Goal: Information Seeking & Learning: Check status

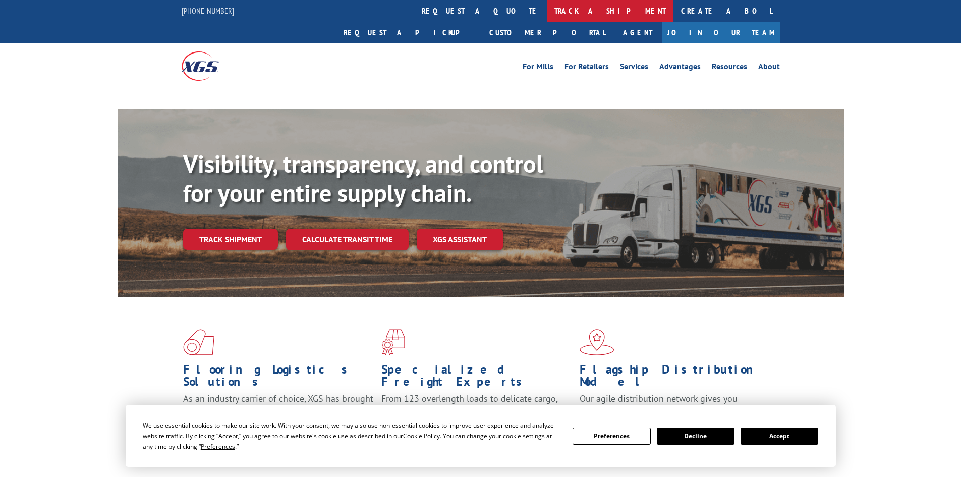
click at [547, 10] on link "track a shipment" at bounding box center [610, 11] width 127 height 22
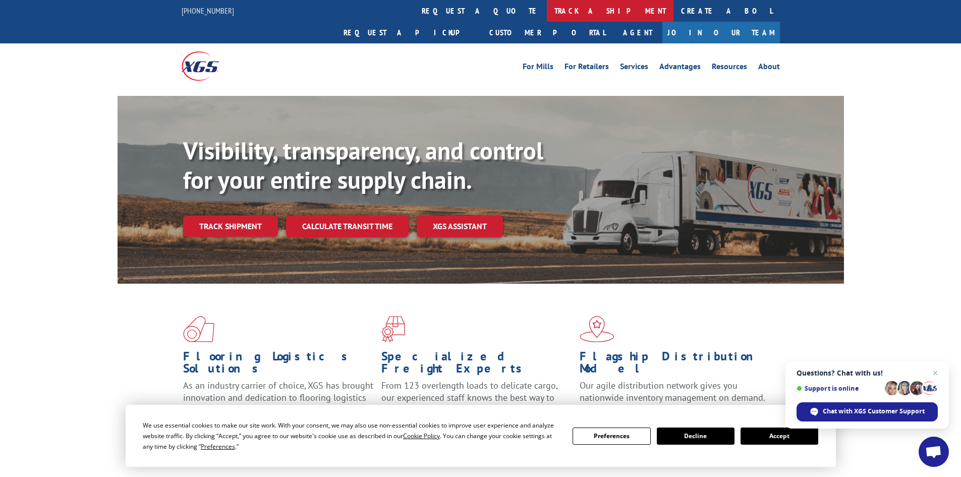
click at [547, 13] on link "track a shipment" at bounding box center [610, 11] width 127 height 22
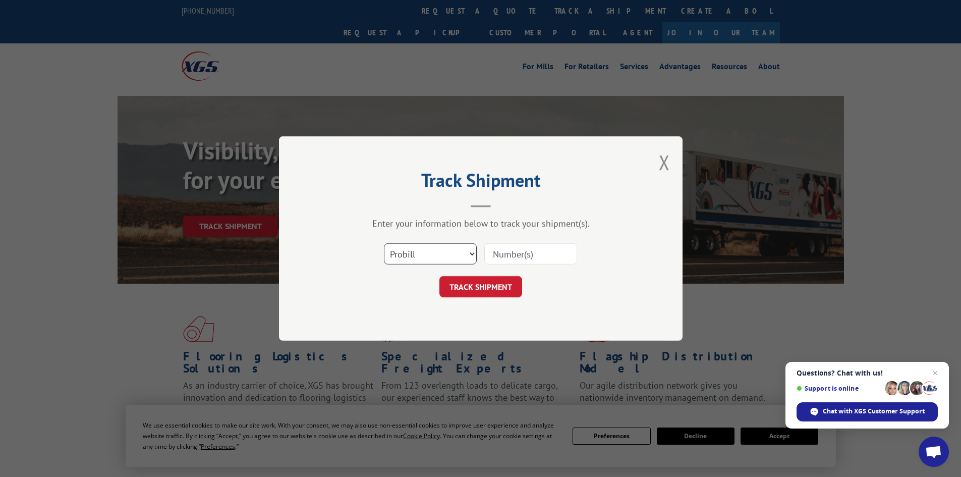
click at [427, 252] on select "Select category... Probill BOL PO" at bounding box center [430, 253] width 93 height 21
select select "bol"
click at [384, 243] on select "Select category... Probill BOL PO" at bounding box center [430, 253] width 93 height 21
click at [516, 251] on input at bounding box center [530, 253] width 93 height 21
paste input "6042667"
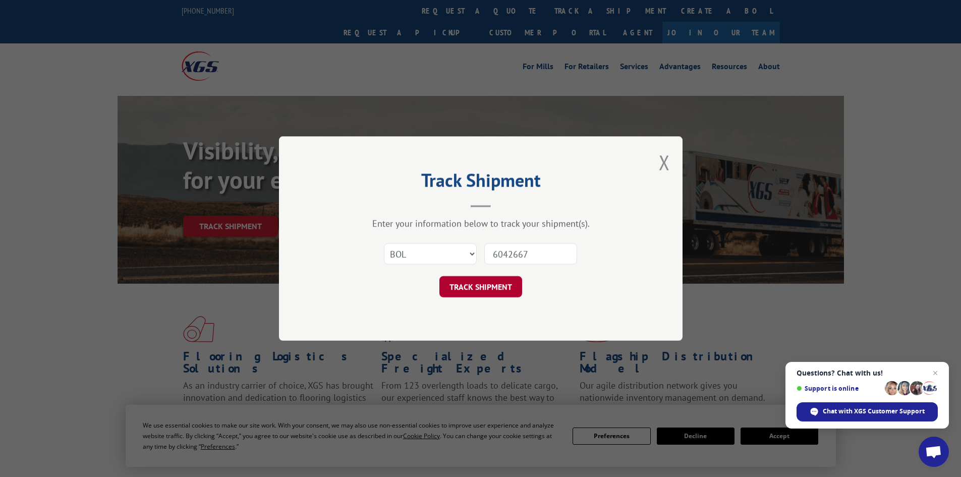
type input "6042667"
click at [469, 286] on button "TRACK SHIPMENT" at bounding box center [480, 286] width 83 height 21
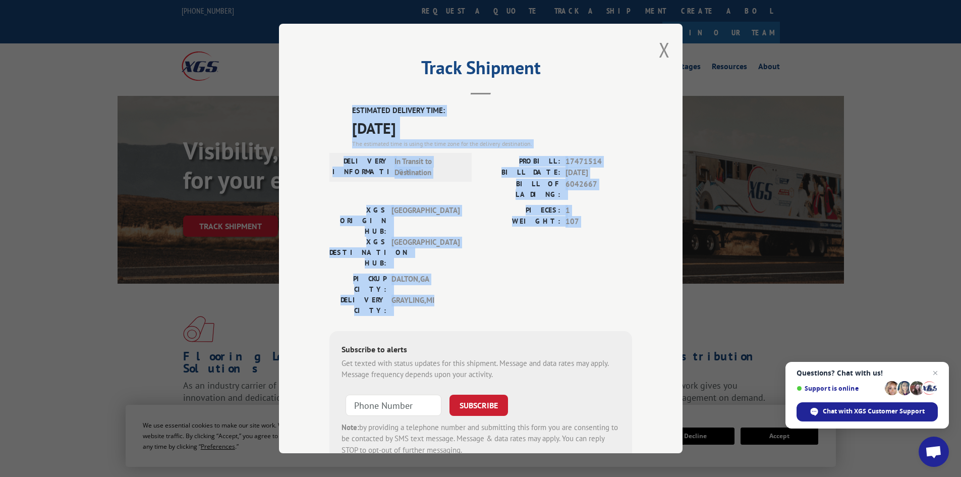
drag, startPoint x: 350, startPoint y: 108, endPoint x: 442, endPoint y: 247, distance: 166.9
click at [442, 247] on div "ESTIMATED DELIVERY TIME: [DATE] The estimated time is using the time zone for t…" at bounding box center [480, 286] width 303 height 363
copy div "ESTIMATED DELIVERY TIME: [DATE] The estimated time is using the time zone for t…"
click at [659, 51] on button "Close modal" at bounding box center [664, 49] width 11 height 27
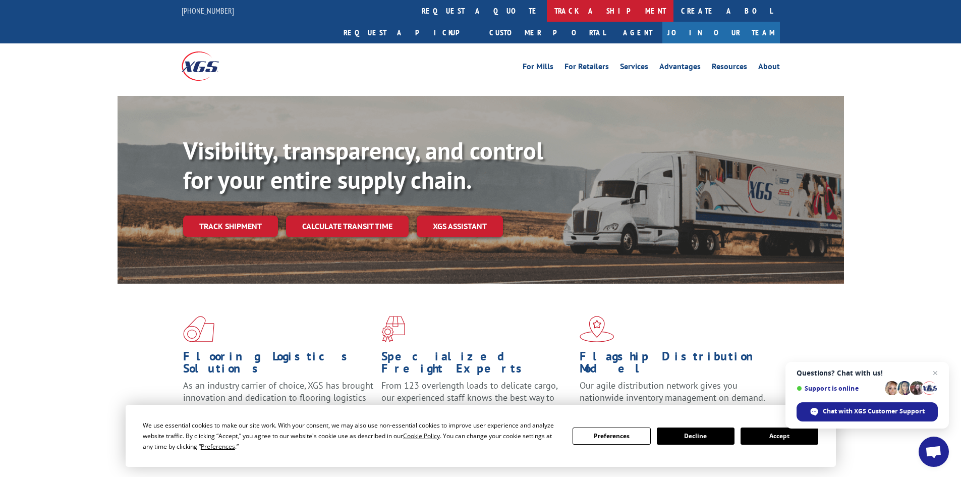
click at [547, 9] on link "track a shipment" at bounding box center [610, 11] width 127 height 22
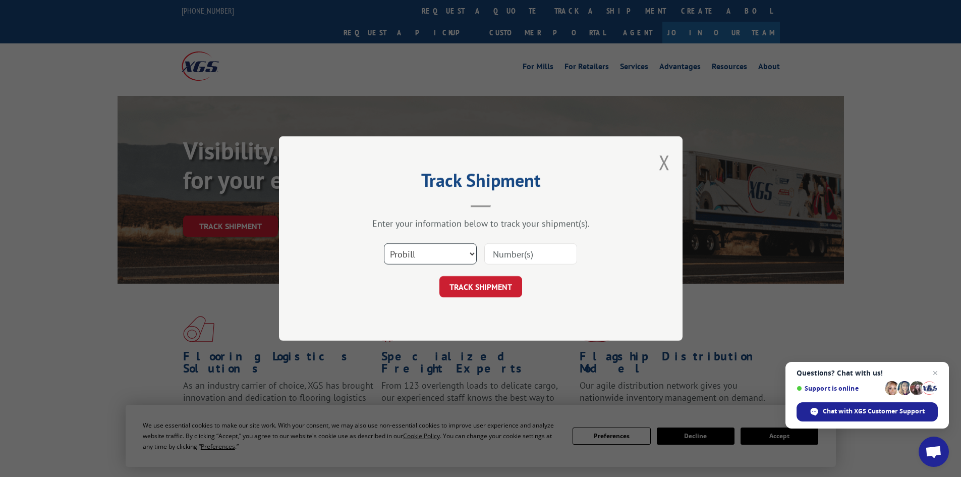
click at [414, 252] on select "Select category... Probill BOL PO" at bounding box center [430, 253] width 93 height 21
select select "bol"
click at [384, 243] on select "Select category... Probill BOL PO" at bounding box center [430, 253] width 93 height 21
click at [507, 256] on input at bounding box center [530, 253] width 93 height 21
paste input "5235576"
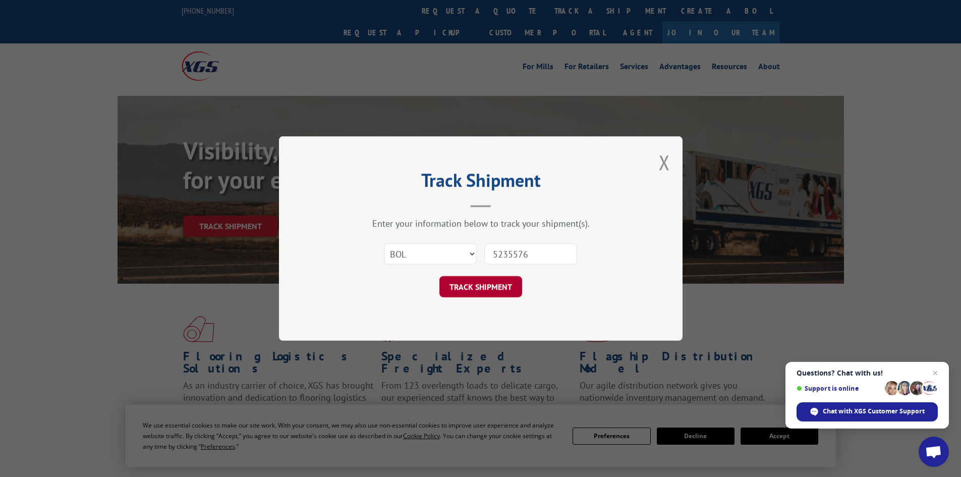
type input "5235576"
click at [486, 285] on button "TRACK SHIPMENT" at bounding box center [480, 286] width 83 height 21
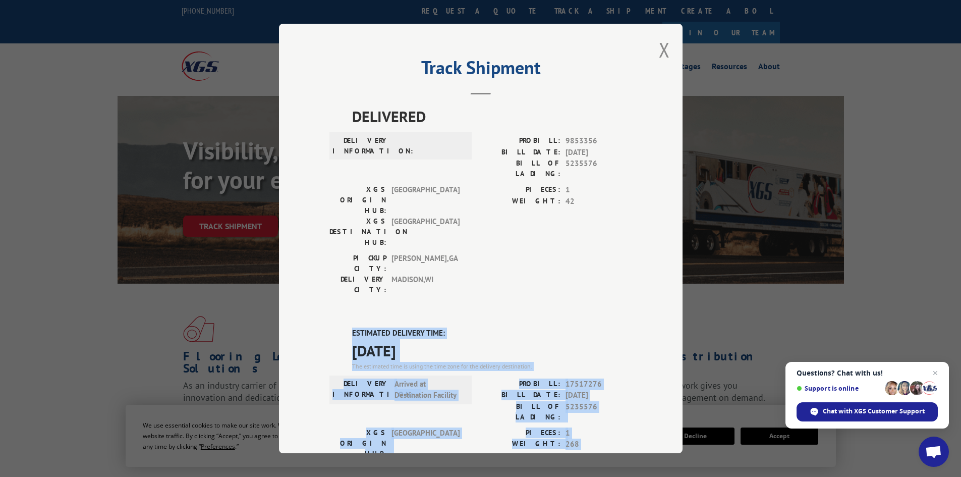
drag, startPoint x: 347, startPoint y: 269, endPoint x: 404, endPoint y: 397, distance: 139.8
copy div "ESTIMATED DELIVERY TIME: [DATE] The estimated time is using the time zone for t…"
